Goal: Information Seeking & Learning: Learn about a topic

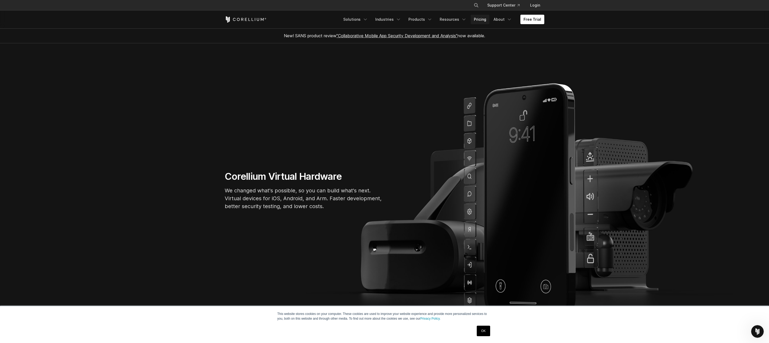
click at [476, 20] on link "Pricing" at bounding box center [480, 19] width 19 height 9
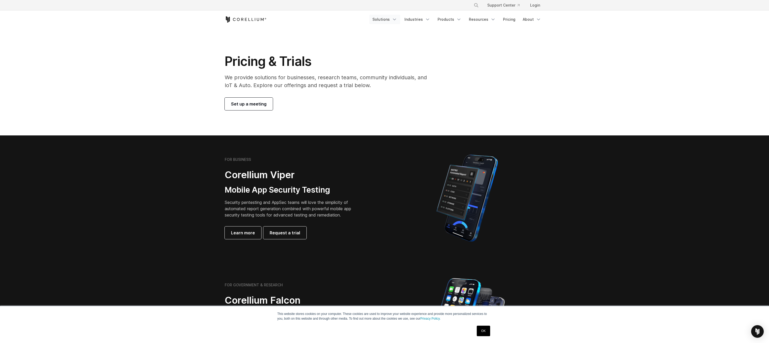
click at [386, 18] on link "Solutions" at bounding box center [384, 19] width 31 height 9
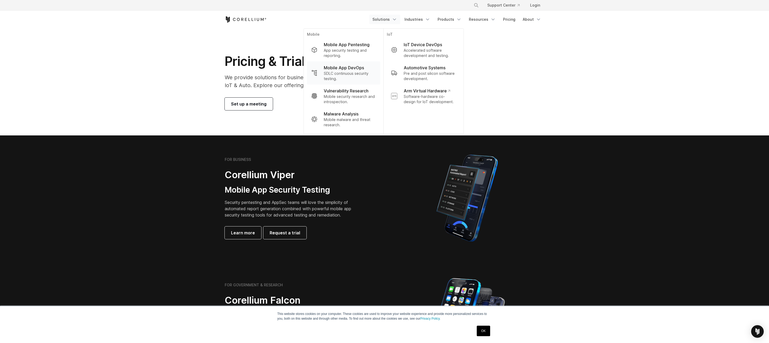
click at [343, 69] on p "Mobile App DevOps" at bounding box center [344, 68] width 40 height 6
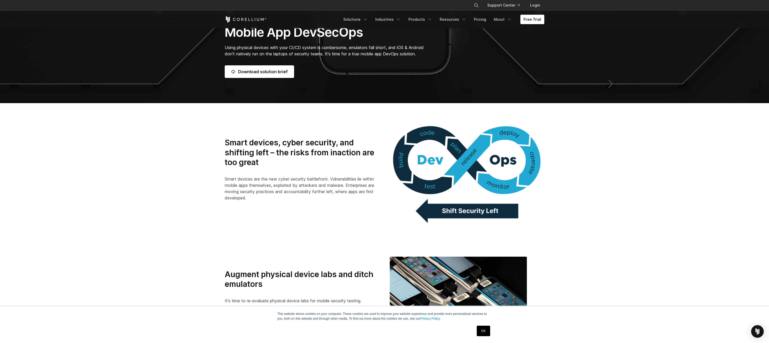
scroll to position [65, 0]
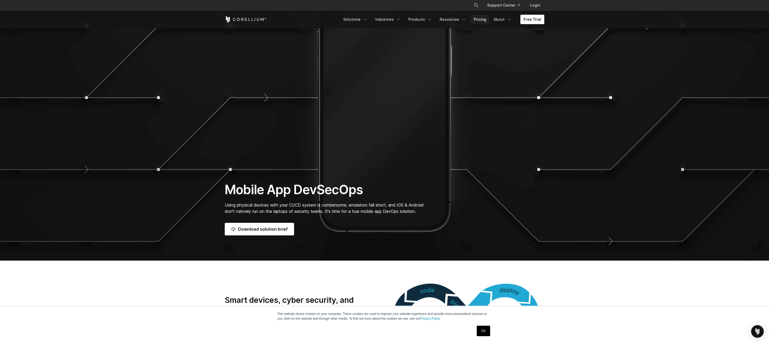
click at [476, 22] on link "Pricing" at bounding box center [480, 19] width 19 height 9
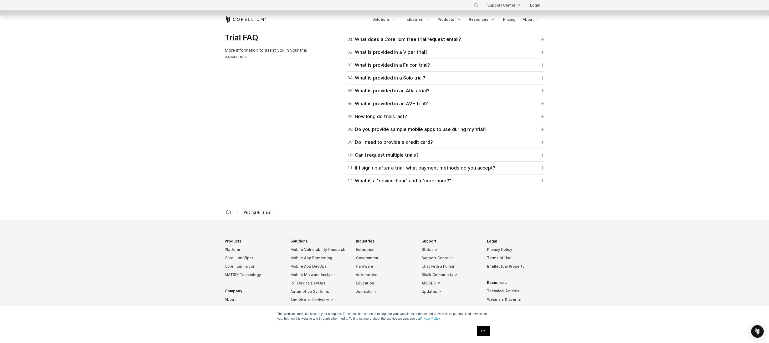
scroll to position [788, 0]
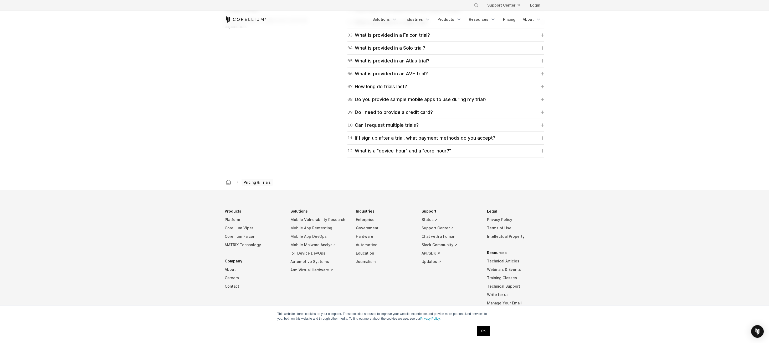
click at [307, 237] on link "Mobile App DevOps" at bounding box center [318, 237] width 57 height 8
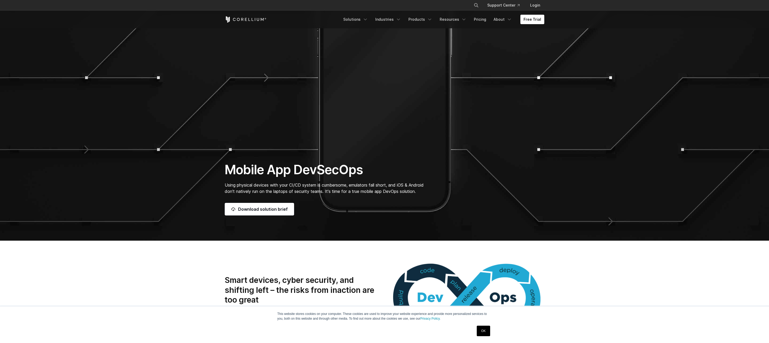
scroll to position [158, 0]
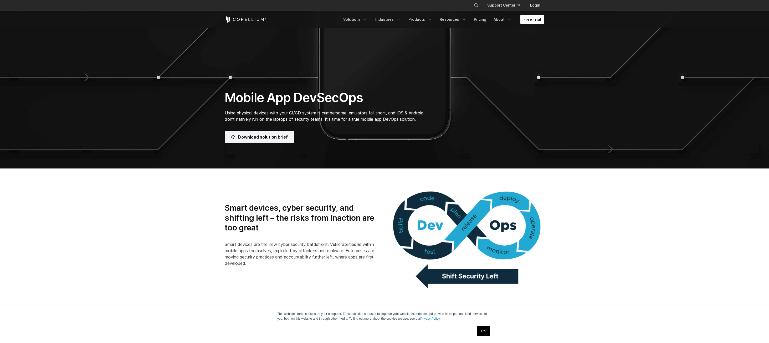
click at [269, 138] on link "Download solution brief" at bounding box center [259, 137] width 69 height 13
click at [430, 20] on icon "Navigation Menu" at bounding box center [429, 19] width 5 height 5
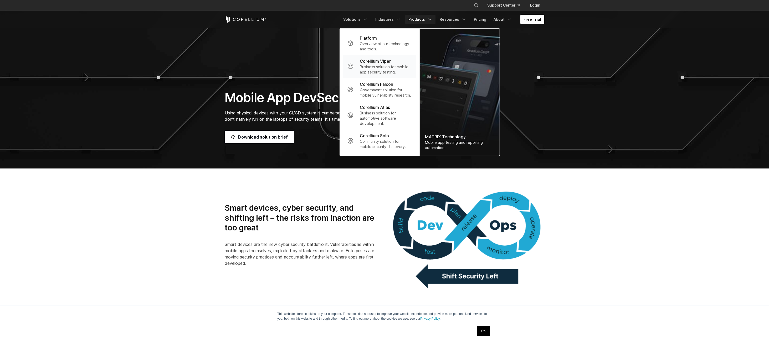
click at [384, 61] on p "Corellium Viper" at bounding box center [375, 61] width 31 height 6
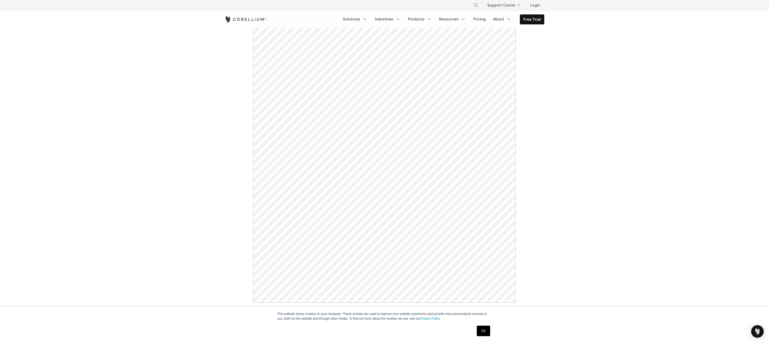
scroll to position [89, 0]
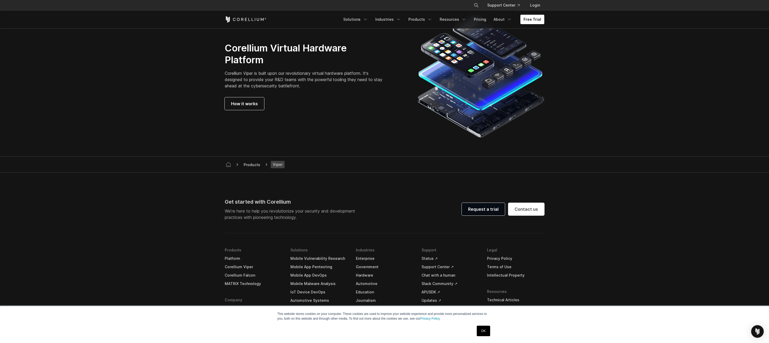
scroll to position [1393, 0]
click at [243, 104] on span "How it works" at bounding box center [244, 103] width 27 height 6
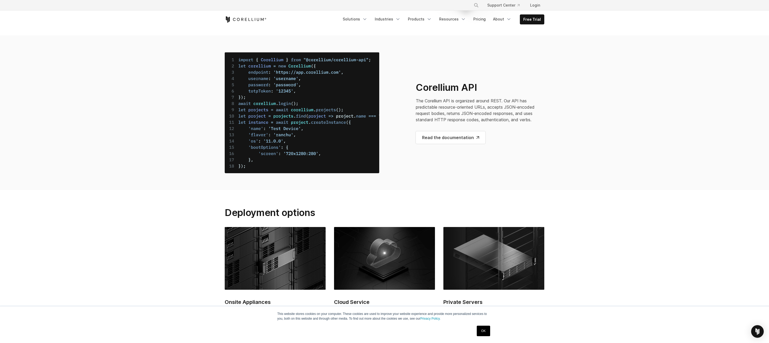
scroll to position [1972, 0]
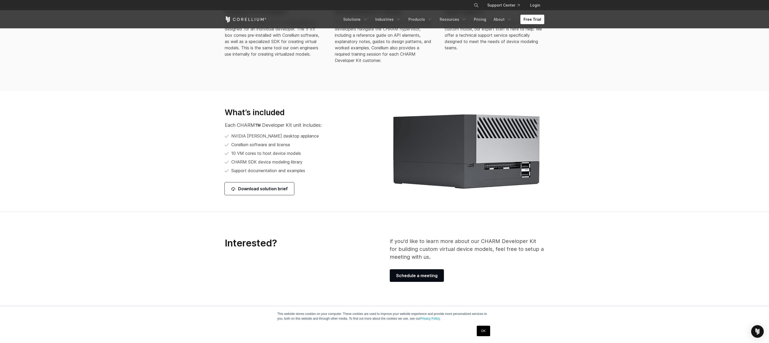
scroll to position [578, 0]
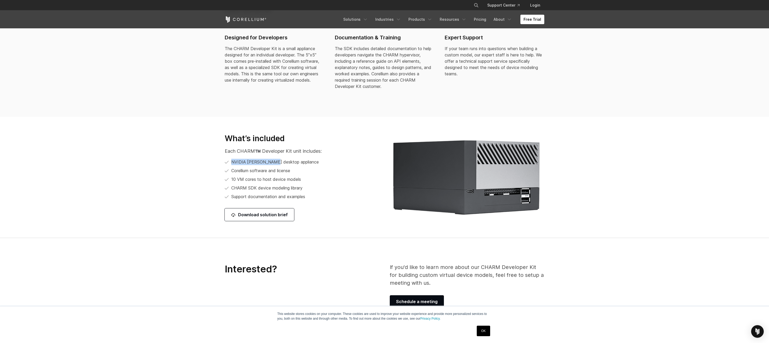
drag, startPoint x: 232, startPoint y: 162, endPoint x: 271, endPoint y: 162, distance: 39.7
click at [271, 162] on span "NVIDIA [PERSON_NAME] desktop appliance" at bounding box center [274, 162] width 87 height 6
drag, startPoint x: 271, startPoint y: 162, endPoint x: 264, endPoint y: 163, distance: 7.2
